Goal: Contribute content: Add original content to the website for others to see

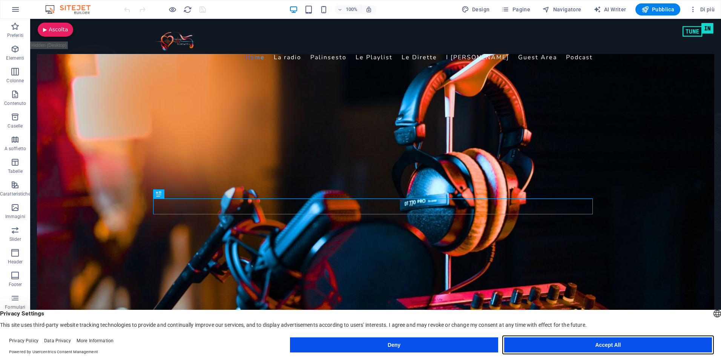
click at [576, 346] on button "Accept All" at bounding box center [608, 344] width 208 height 15
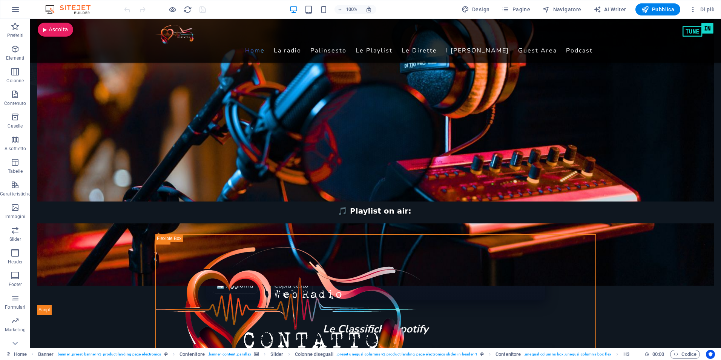
scroll to position [339, 0]
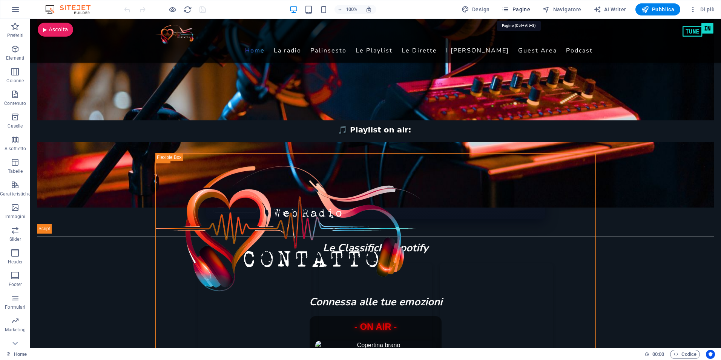
click at [509, 9] on icon "button" at bounding box center [505, 10] width 8 height 8
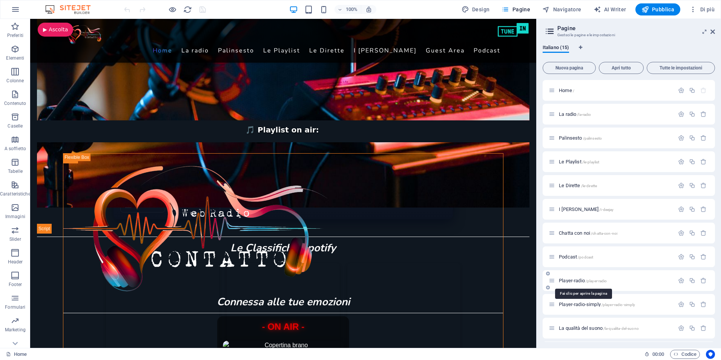
scroll to position [95, 0]
click at [561, 327] on span "test /test" at bounding box center [567, 328] width 17 height 6
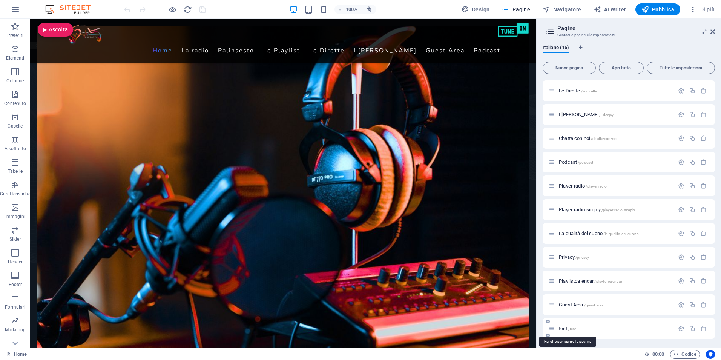
scroll to position [75, 0]
click at [561, 327] on div "Home / La radio /la-radio Palinsesto /palinsesto Le Playlist /le-playlist Le Di…" at bounding box center [629, 181] width 172 height 353
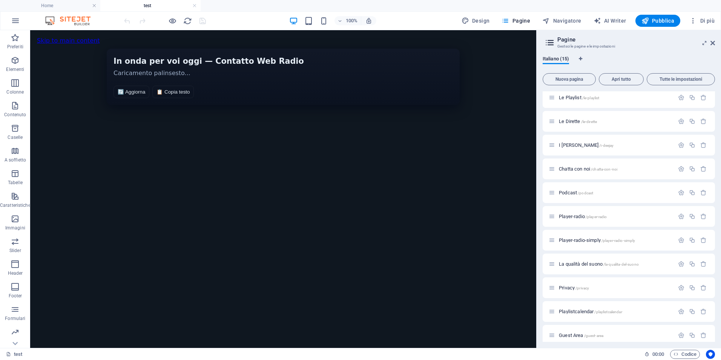
scroll to position [0, 0]
click at [49, 38] on span "HTML" at bounding box center [54, 37] width 12 height 5
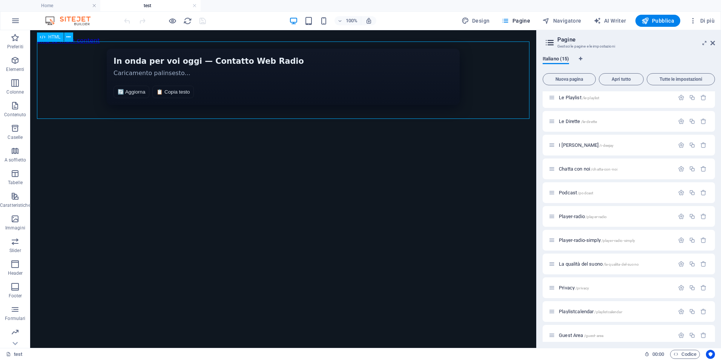
click at [49, 38] on span "HTML" at bounding box center [54, 37] width 12 height 5
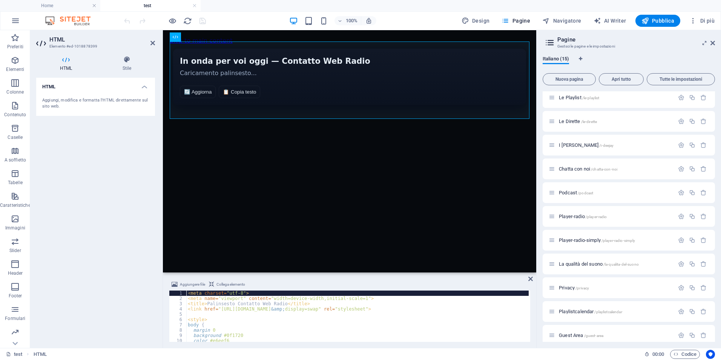
type textarea "</script>"
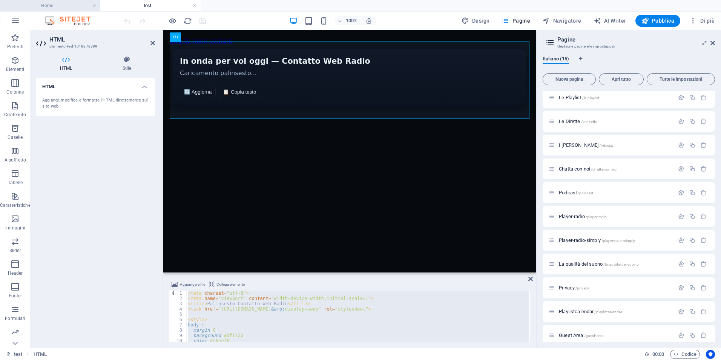
click at [58, 4] on h4 "Home" at bounding box center [50, 6] width 100 height 8
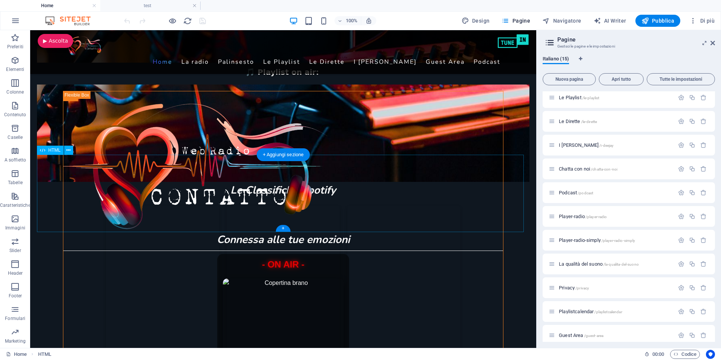
scroll to position [339, 0]
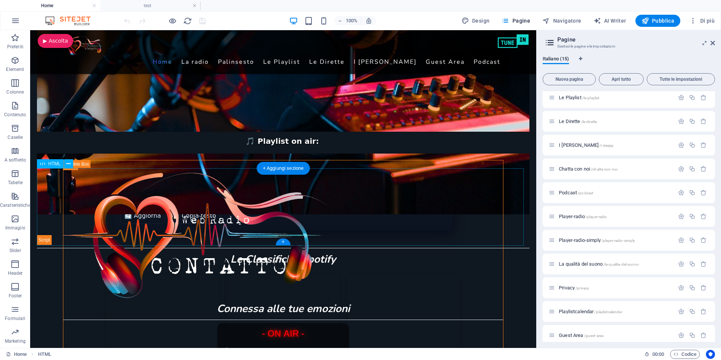
click at [63, 181] on div "Palinsesto Contatto Web Radio In onda per voi [DATE] — Contatto Web Radio Caric…" at bounding box center [283, 206] width 492 height 77
click at [50, 163] on span "HTML" at bounding box center [54, 163] width 12 height 5
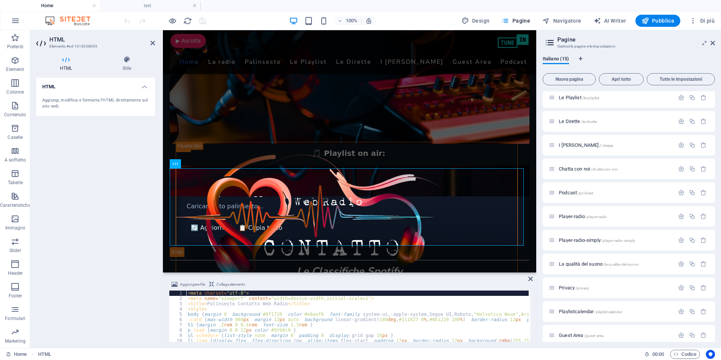
scroll to position [351, 0]
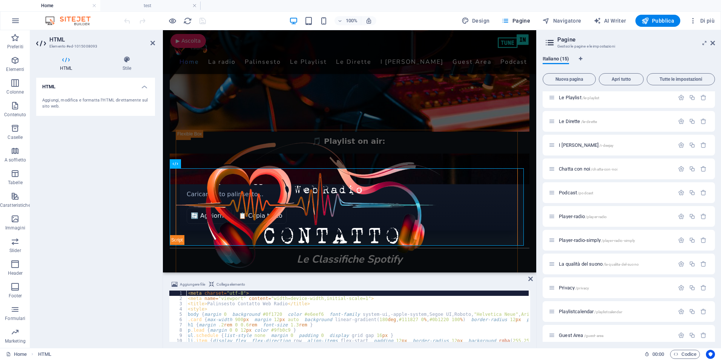
type textarea "</script>"
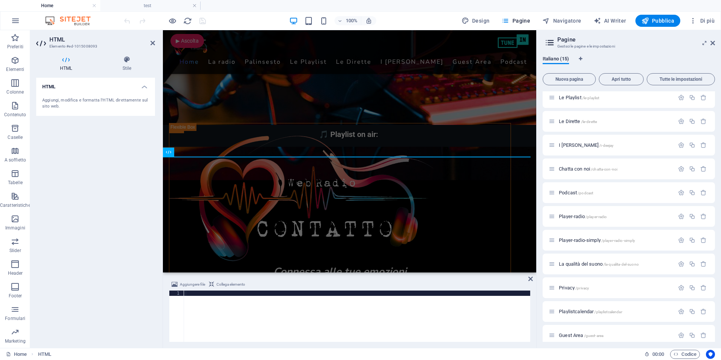
scroll to position [1326, 0]
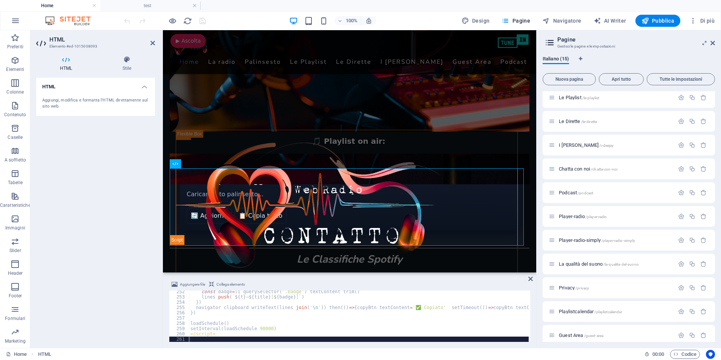
click at [98, 172] on div "HTML Aggiungi, modifica e formatta l'HTML direttamente sul sito web." at bounding box center [95, 210] width 119 height 264
click at [202, 24] on icon "save" at bounding box center [202, 21] width 9 height 9
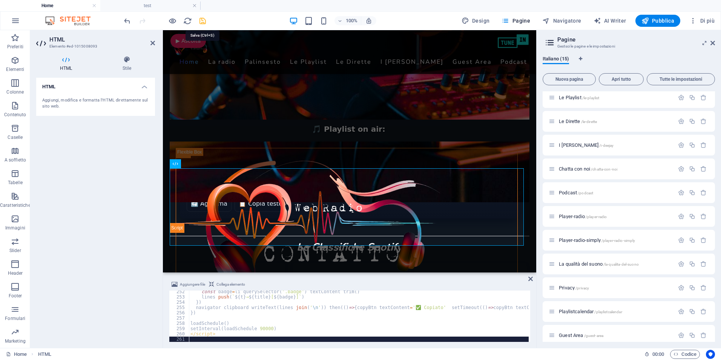
checkbox input "false"
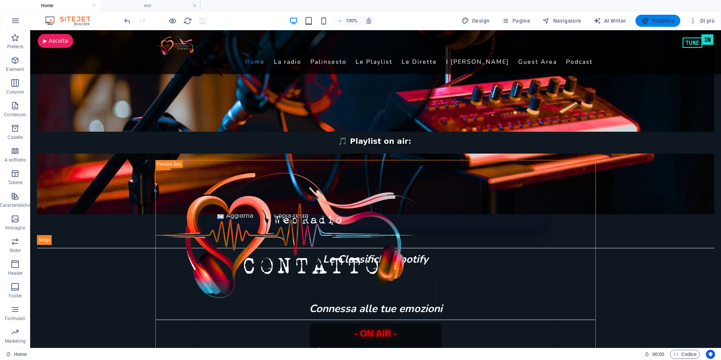
click at [662, 23] on span "Pubblica" at bounding box center [657, 21] width 33 height 8
